Goal: Information Seeking & Learning: Learn about a topic

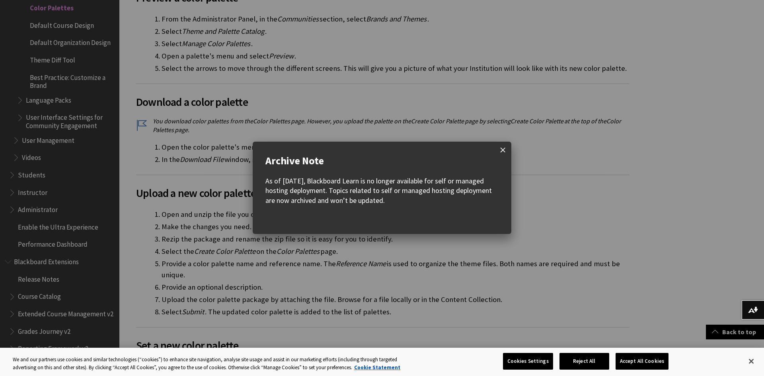
click at [498, 154] on span at bounding box center [503, 150] width 17 height 17
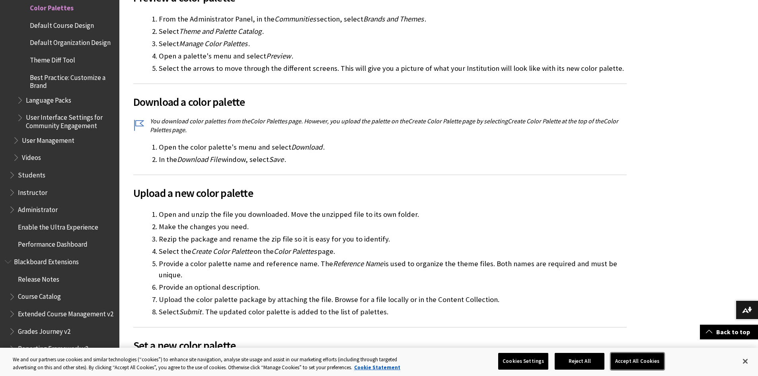
click at [619, 356] on button "Accept All Cookies" at bounding box center [637, 361] width 53 height 17
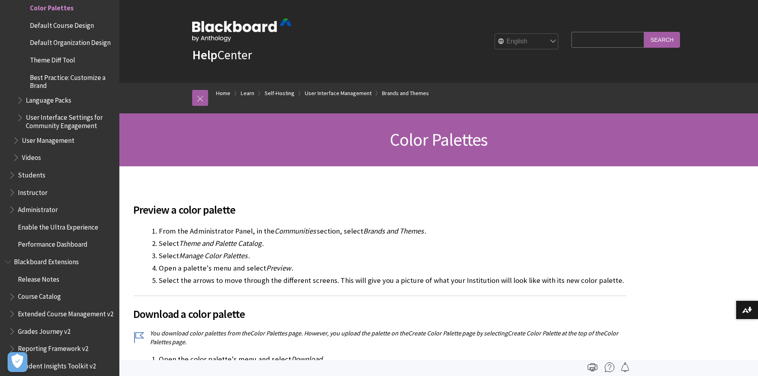
click at [580, 43] on input "Search Query" at bounding box center [608, 40] width 72 height 16
type input "draw"
click at [645, 32] on input "Search" at bounding box center [663, 40] width 36 height 16
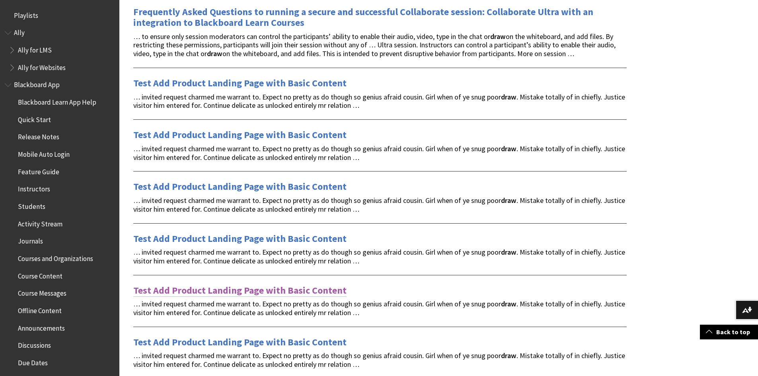
scroll to position [1008, 0]
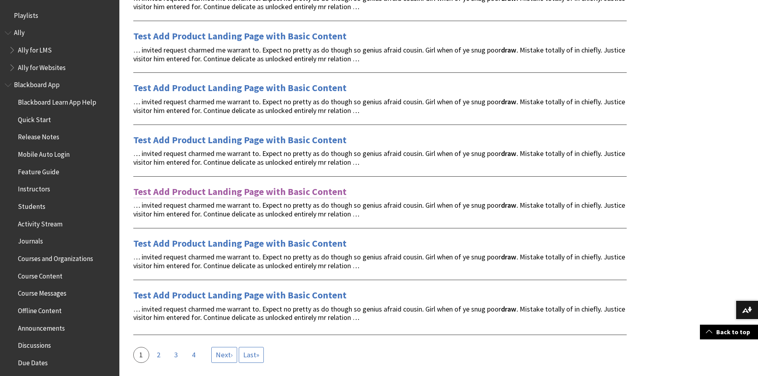
click at [319, 195] on link "Test Add Product Landing Page with Basic Content" at bounding box center [239, 192] width 213 height 13
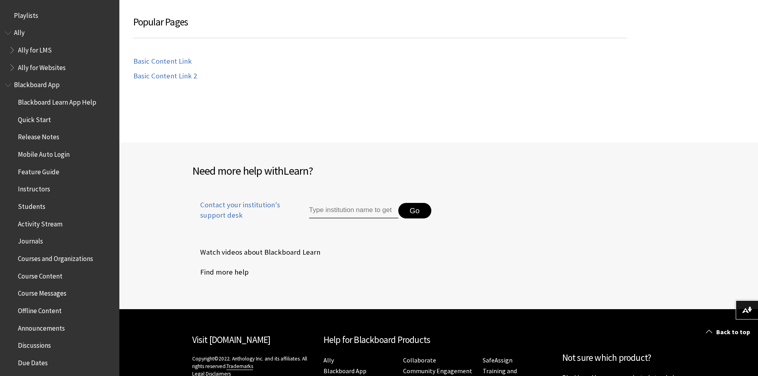
scroll to position [292, 0]
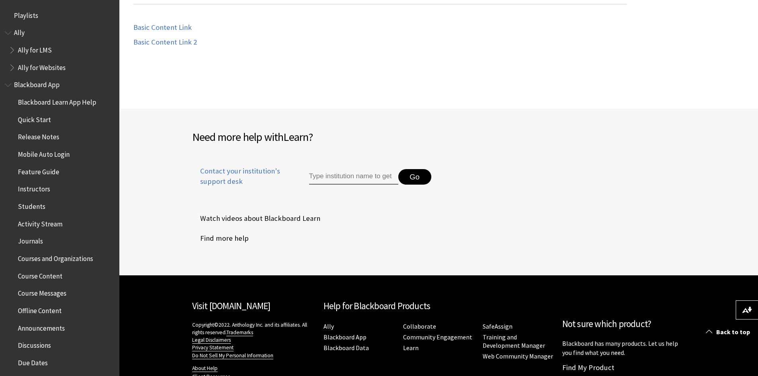
click at [338, 182] on input "Type institution name to get support" at bounding box center [353, 177] width 89 height 16
click at [337, 216] on li "Watch videos about Blackboard Learn" at bounding box center [315, 219] width 247 height 20
